Goal: Information Seeking & Learning: Understand process/instructions

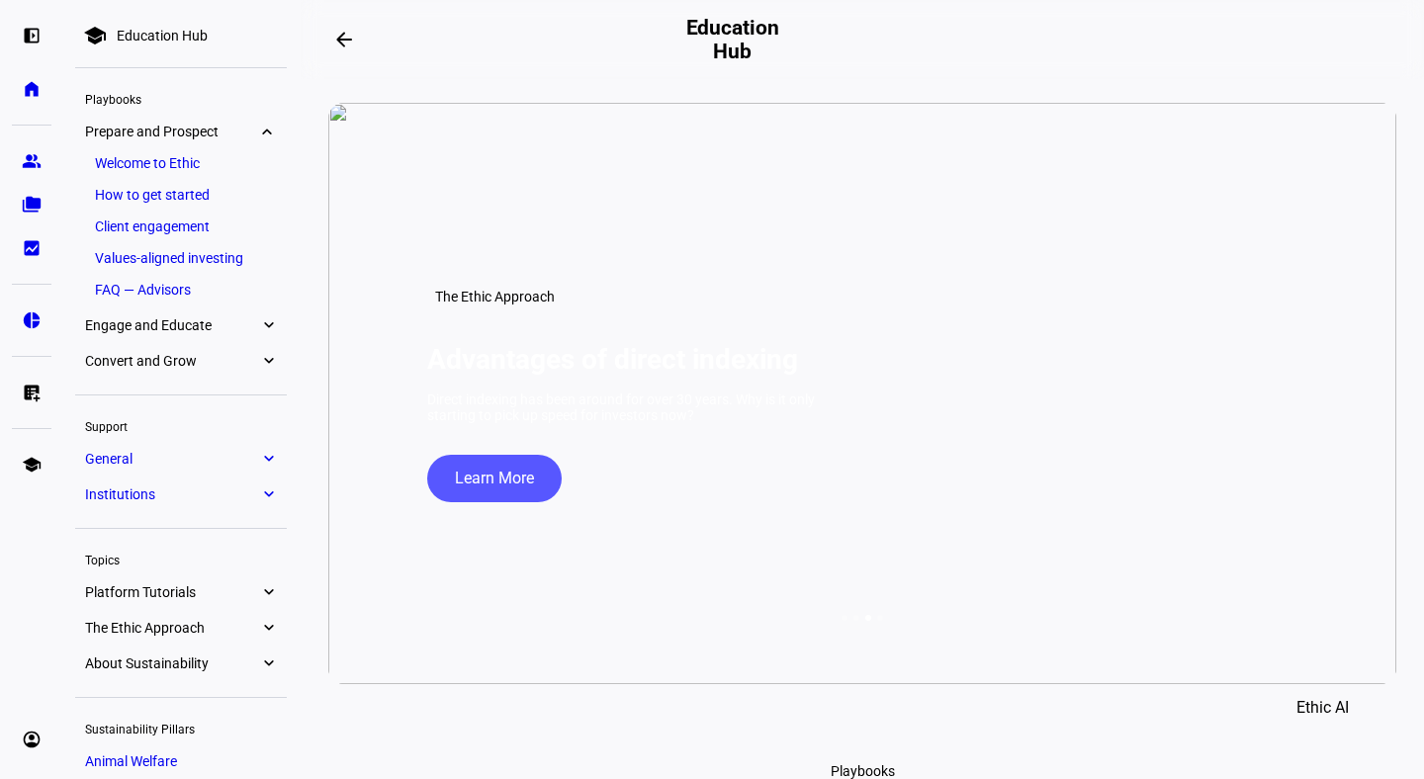
click at [270, 461] on eth-mat-symbol "expand_more" at bounding box center [268, 459] width 18 height 20
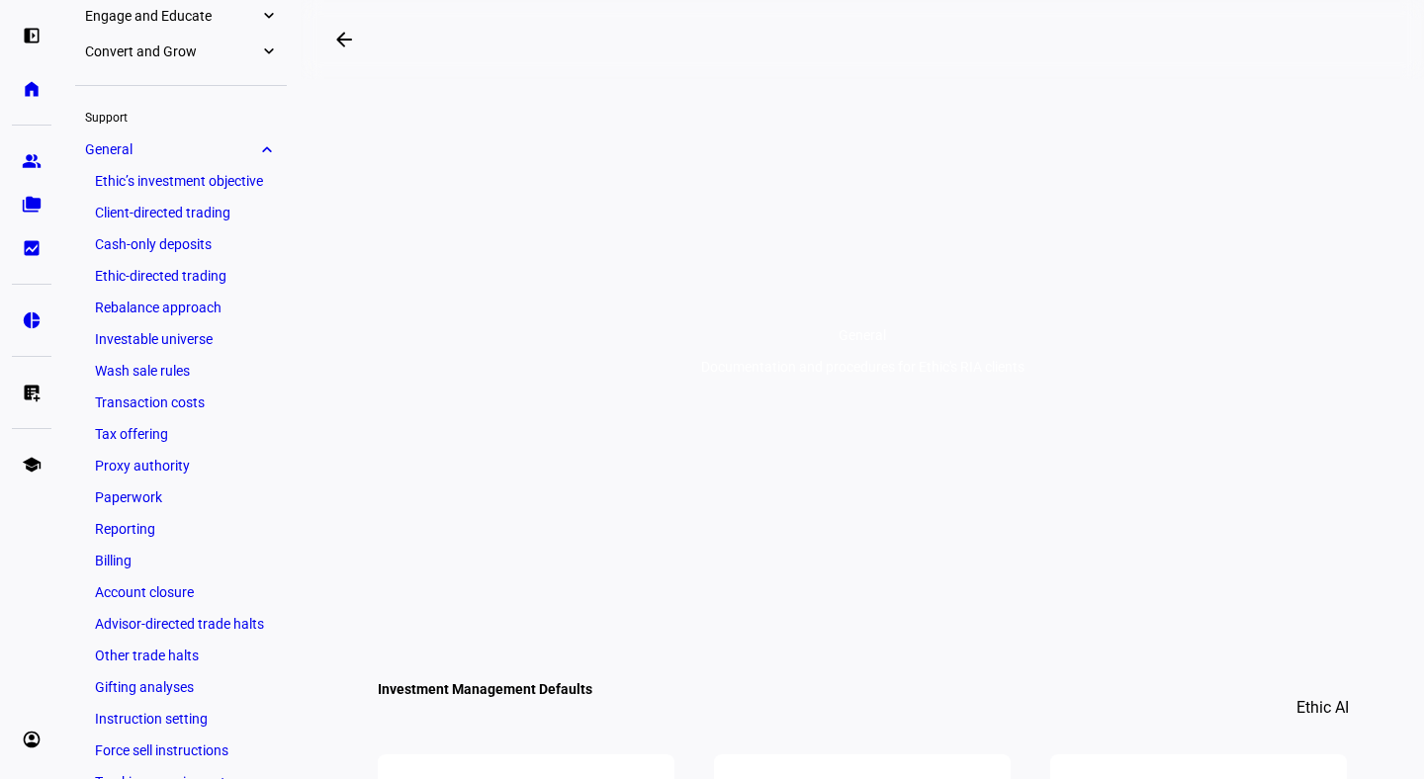
scroll to position [154, 0]
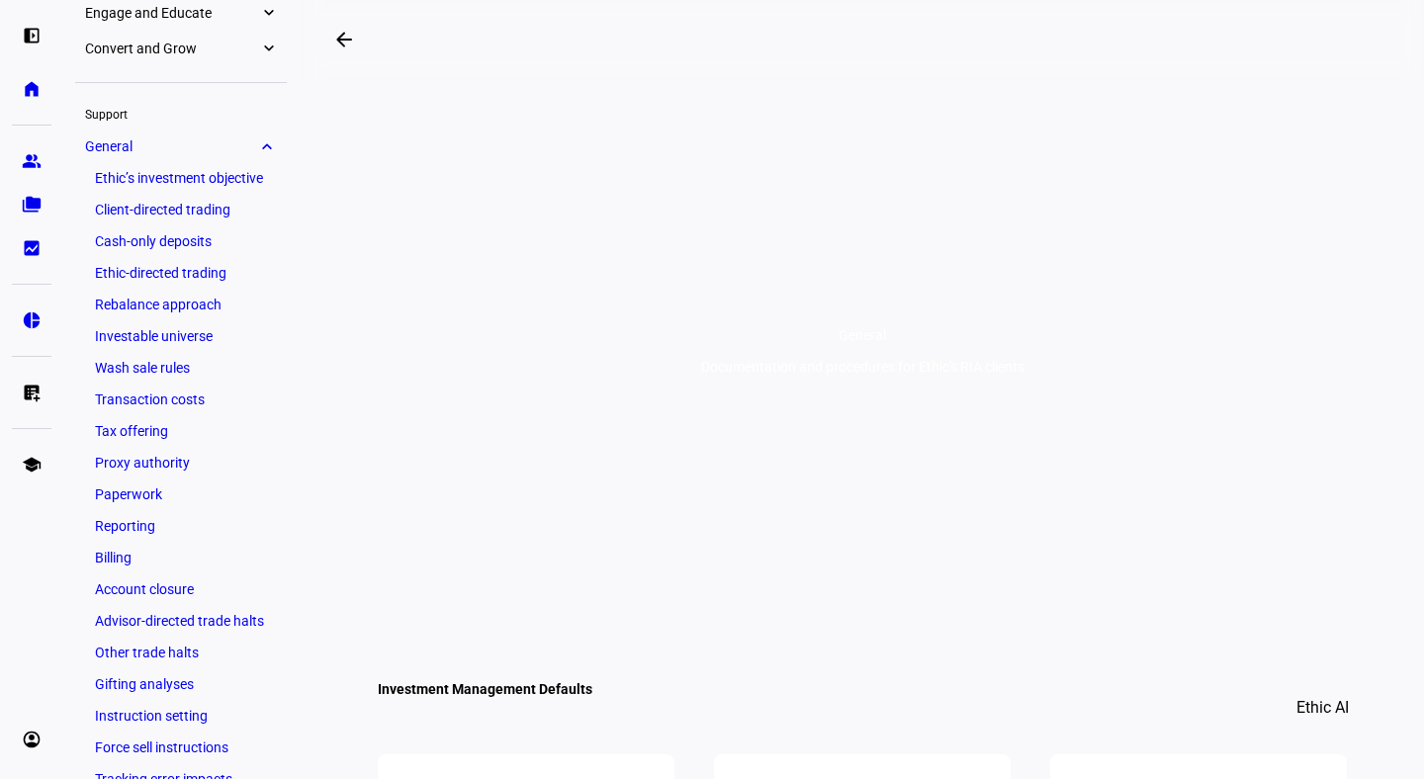
click at [144, 492] on link "Paperwork" at bounding box center [181, 494] width 192 height 28
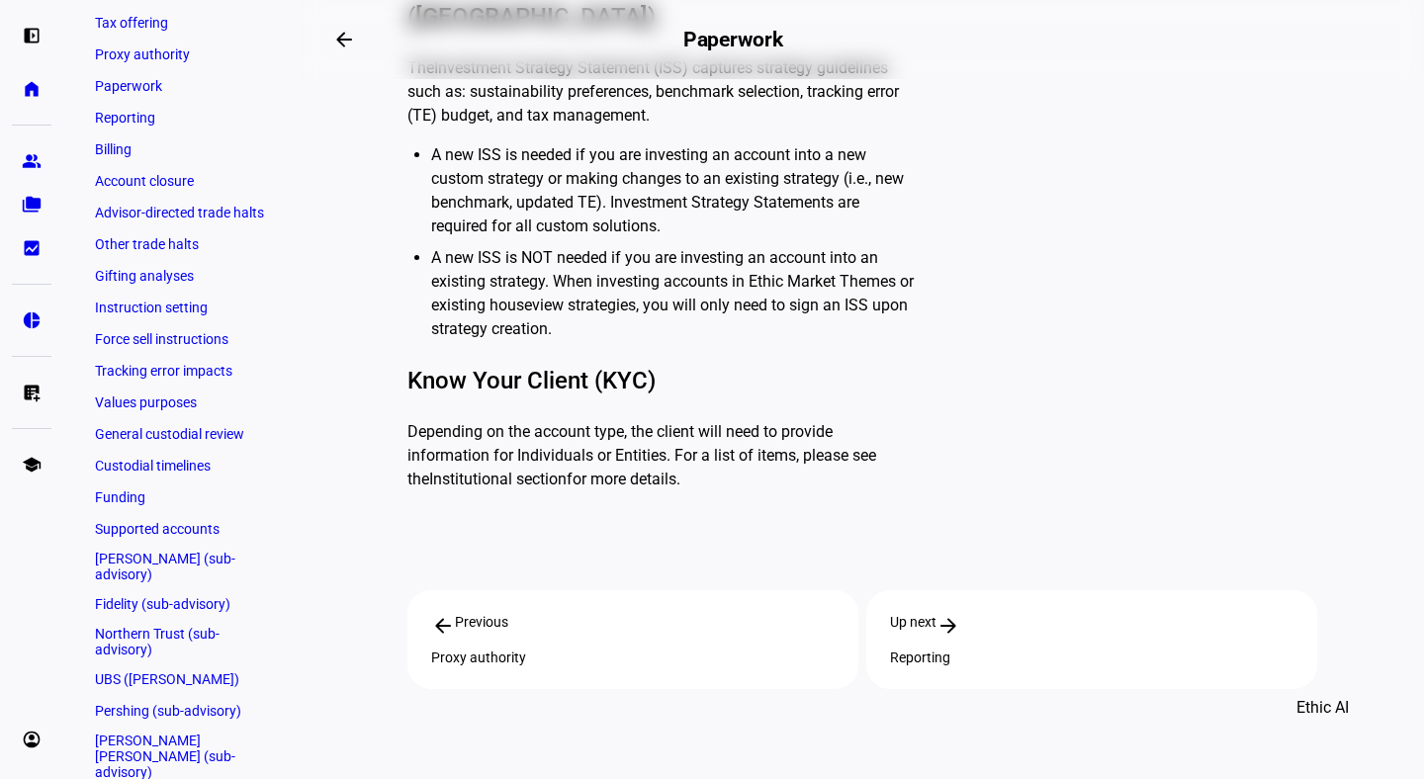
scroll to position [1418, 0]
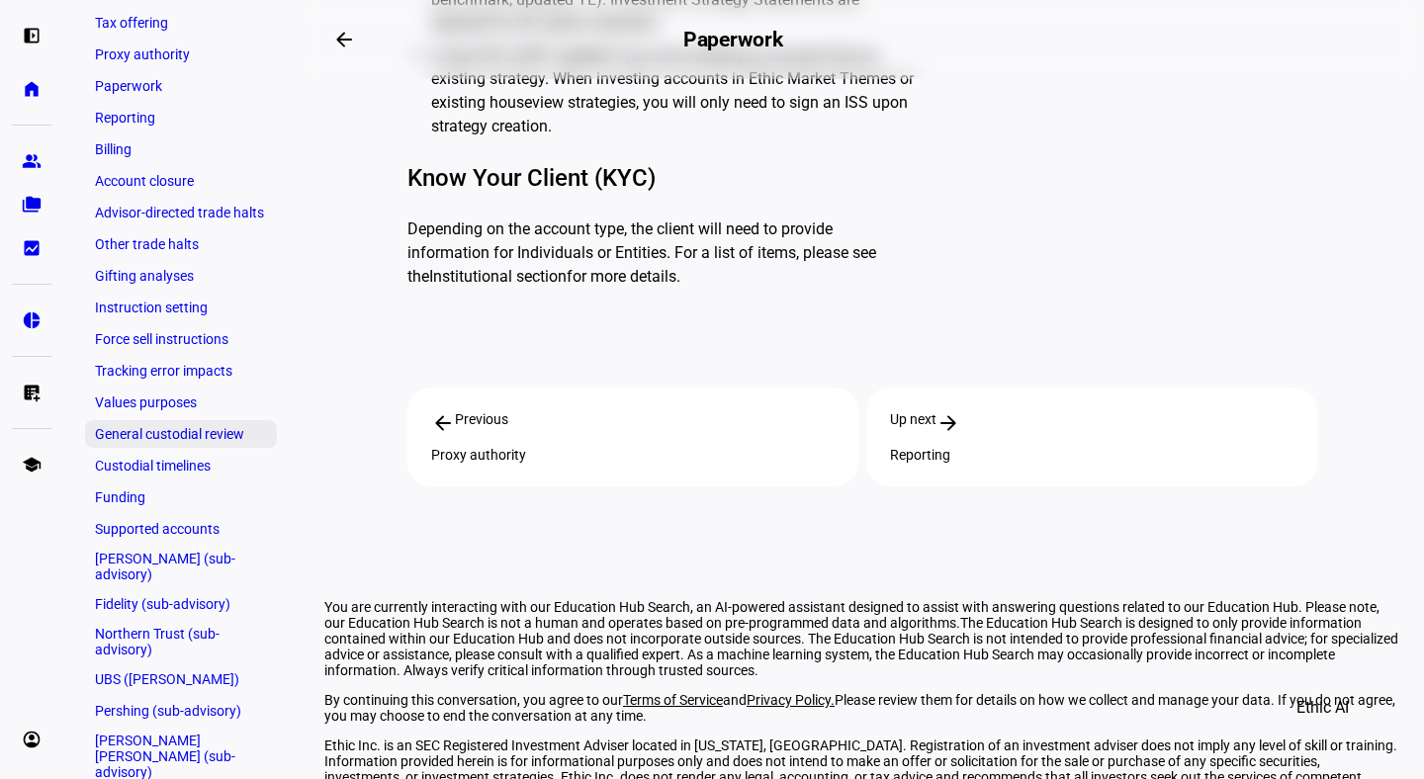
click at [164, 440] on link "General custodial review" at bounding box center [181, 434] width 192 height 28
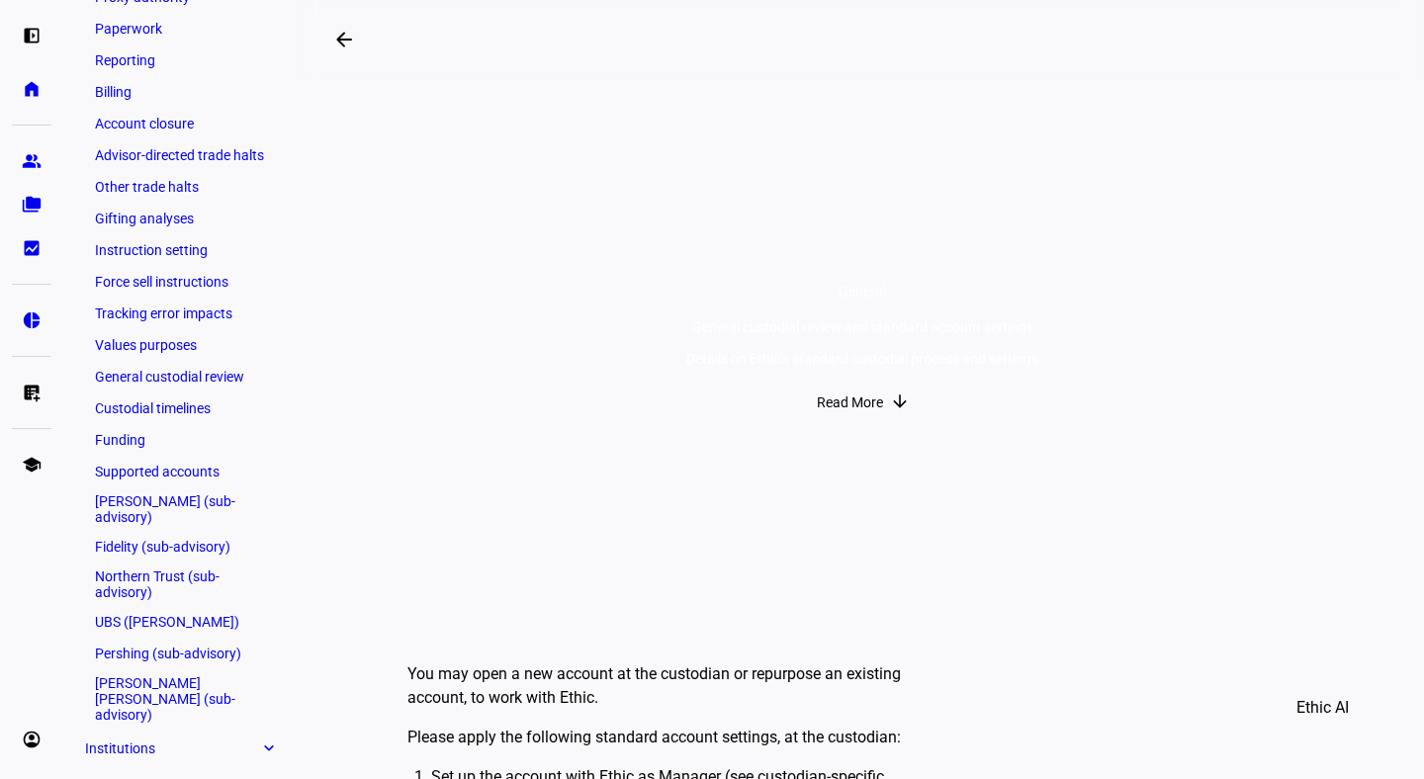
scroll to position [621, 0]
click at [142, 507] on link "[PERSON_NAME] (sub-advisory)" at bounding box center [181, 508] width 192 height 40
